Goal: Navigation & Orientation: Understand site structure

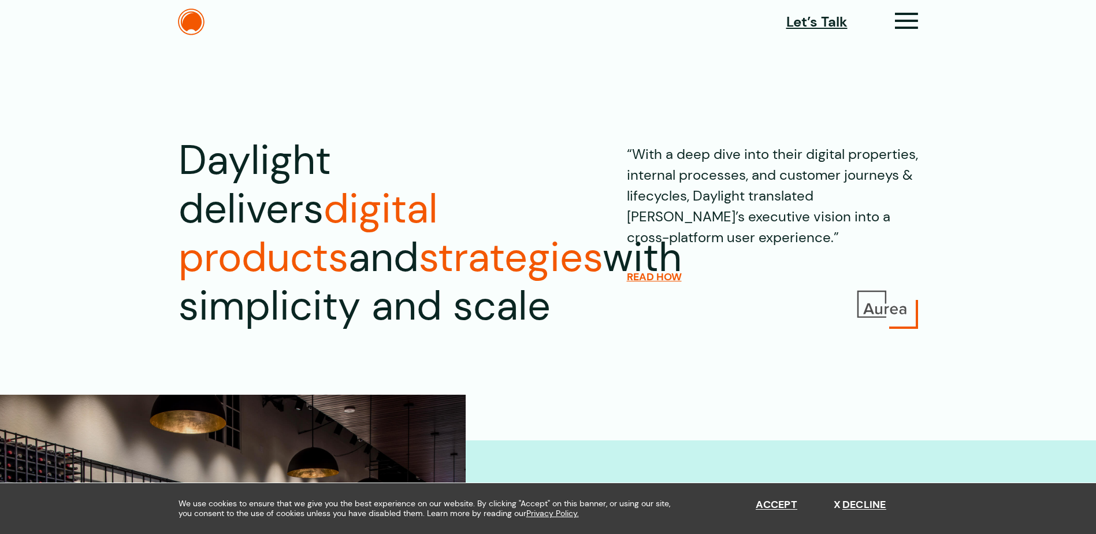
click at [891, 29] on div "Let’s Talk" at bounding box center [852, 22] width 132 height 24
click at [902, 24] on icon at bounding box center [907, 26] width 24 height 12
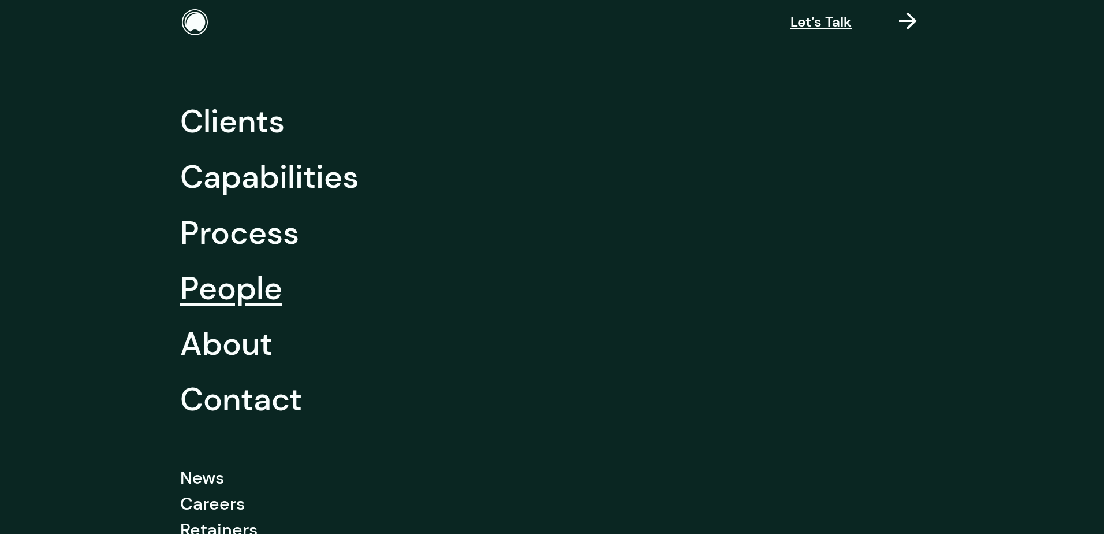
click at [221, 303] on link "People" at bounding box center [231, 288] width 102 height 55
click at [218, 185] on link "Capabilities" at bounding box center [269, 176] width 178 height 55
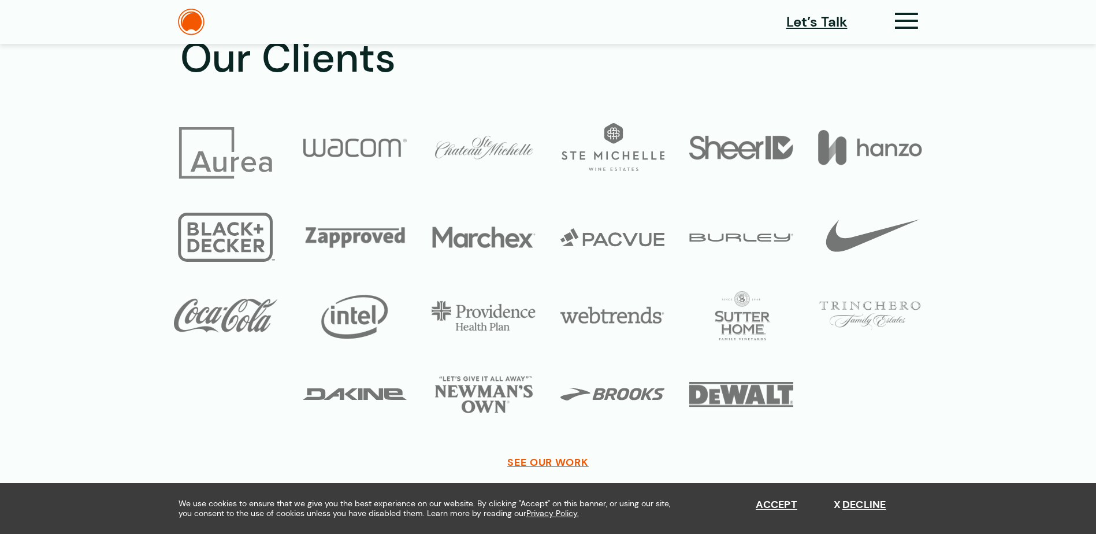
scroll to position [3986, 0]
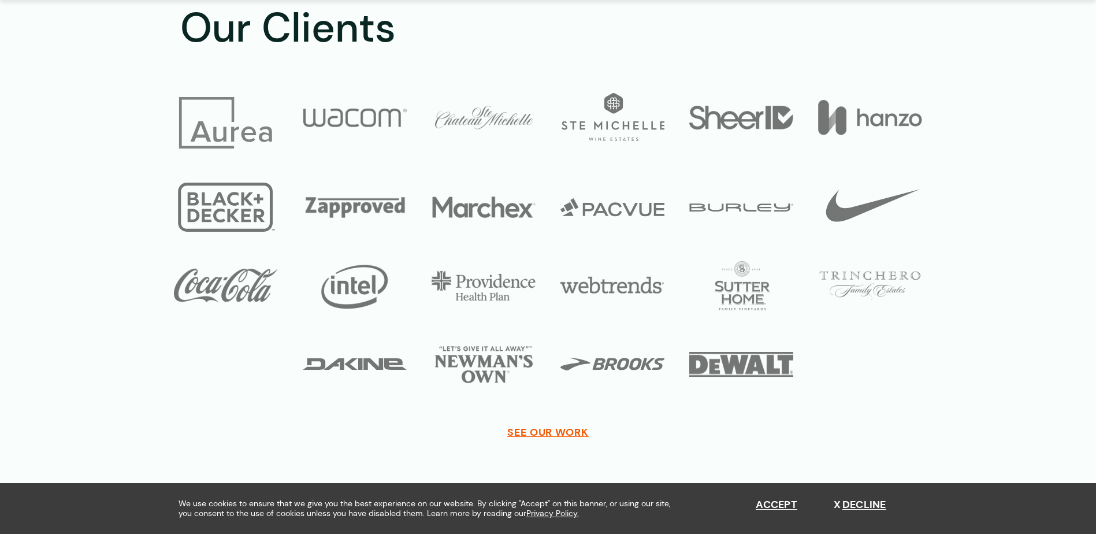
click at [544, 396] on div "Our Clients SEE OUR WORK" at bounding box center [548, 222] width 832 height 437
click at [542, 426] on span "SEE OUR WORK" at bounding box center [547, 432] width 81 height 13
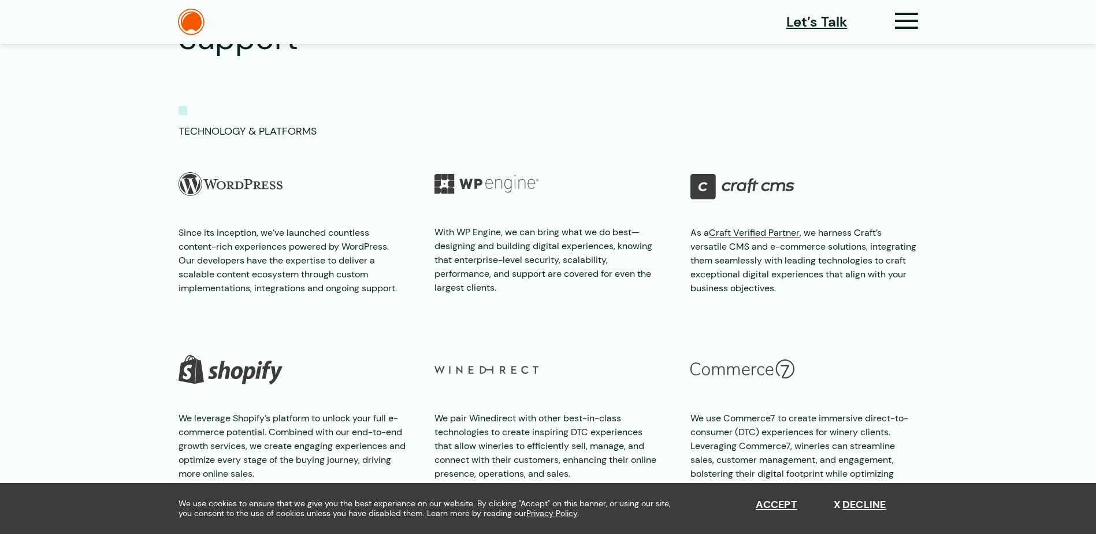
scroll to position [2253, 0]
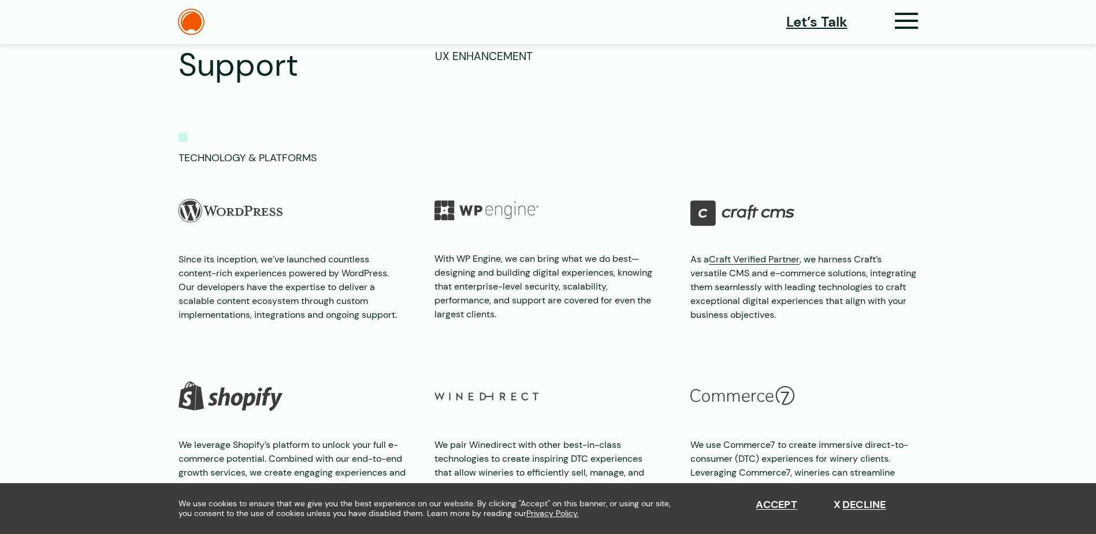
click at [828, 205] on figure at bounding box center [803, 210] width 227 height 49
click at [262, 299] on p "Since its inception, we’ve launched countless content-rich experiences powered …" at bounding box center [291, 286] width 227 height 69
click at [256, 211] on img at bounding box center [230, 210] width 104 height 49
click at [239, 158] on p "Technology & Platforms" at bounding box center [547, 158] width 739 height 16
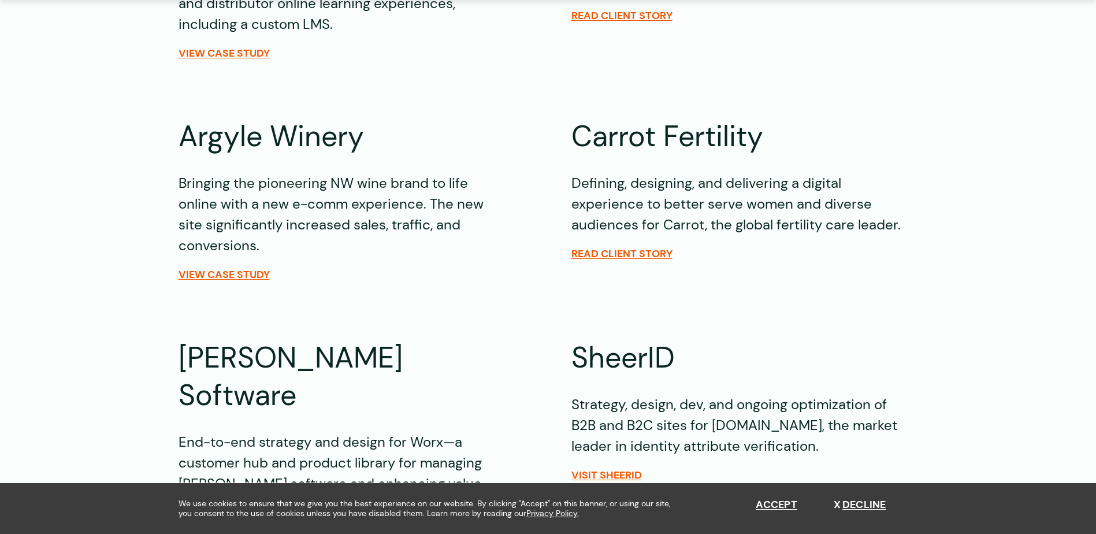
scroll to position [982, 0]
